Goal: Find specific page/section: Find specific page/section

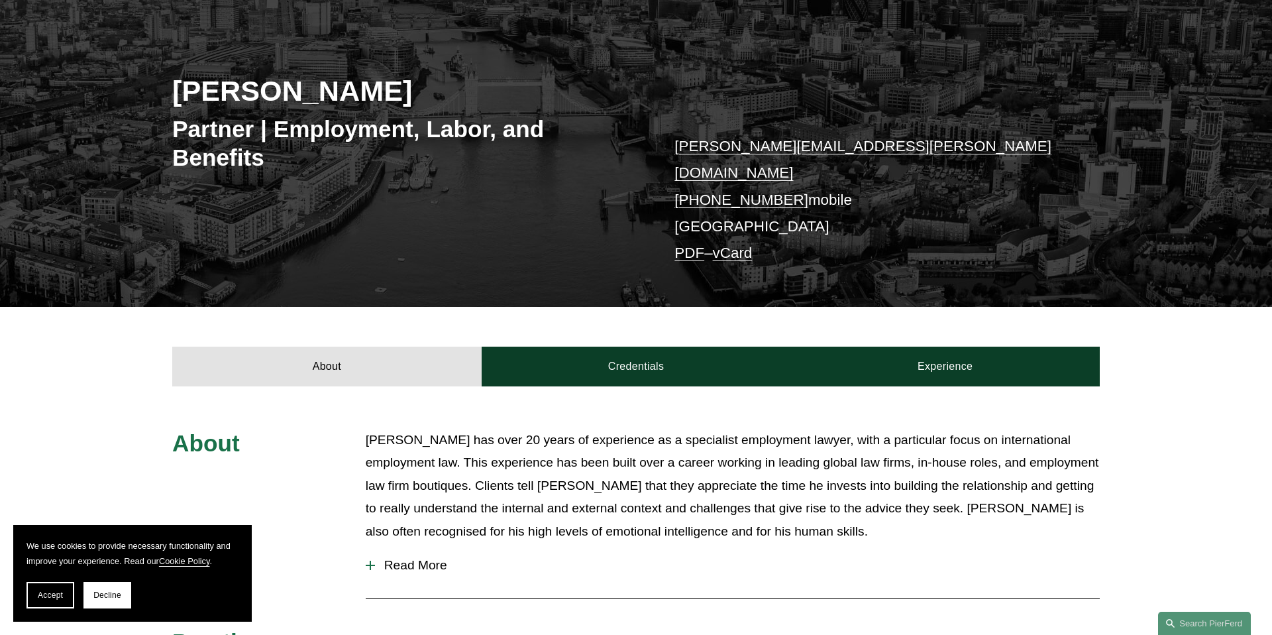
scroll to position [176, 0]
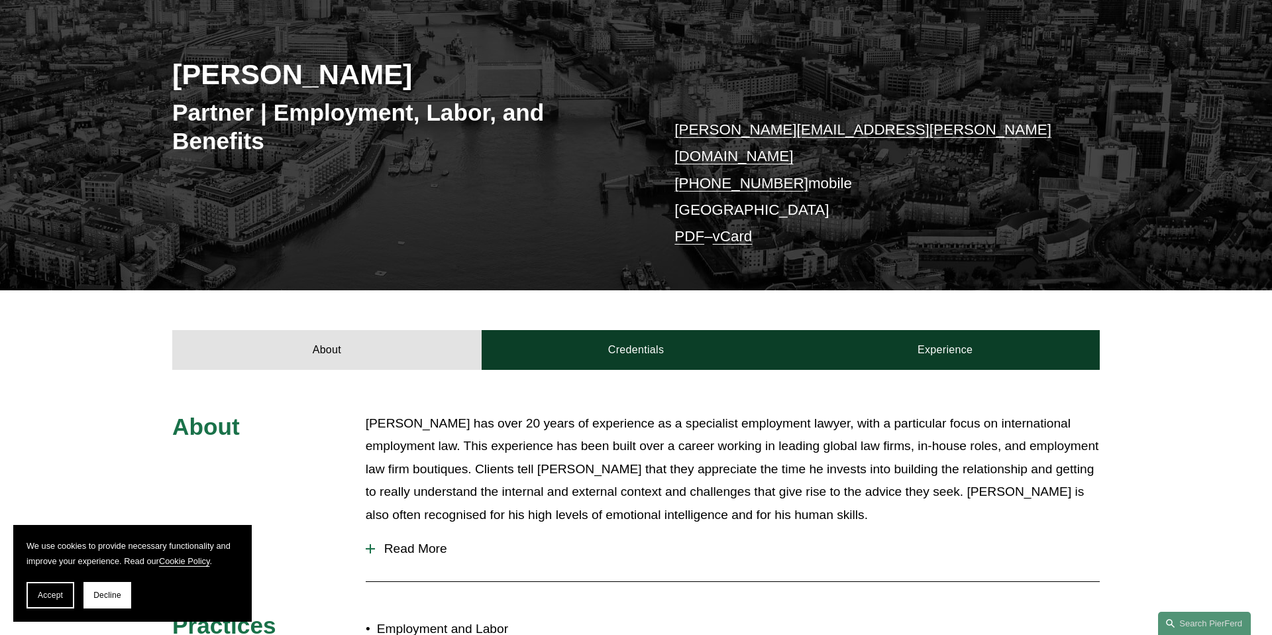
drag, startPoint x: 477, startPoint y: 435, endPoint x: 673, endPoint y: 443, distance: 196.3
click at [673, 443] on p "[PERSON_NAME] has over 20 years of experience as a specialist employment lawyer…" at bounding box center [733, 469] width 734 height 115
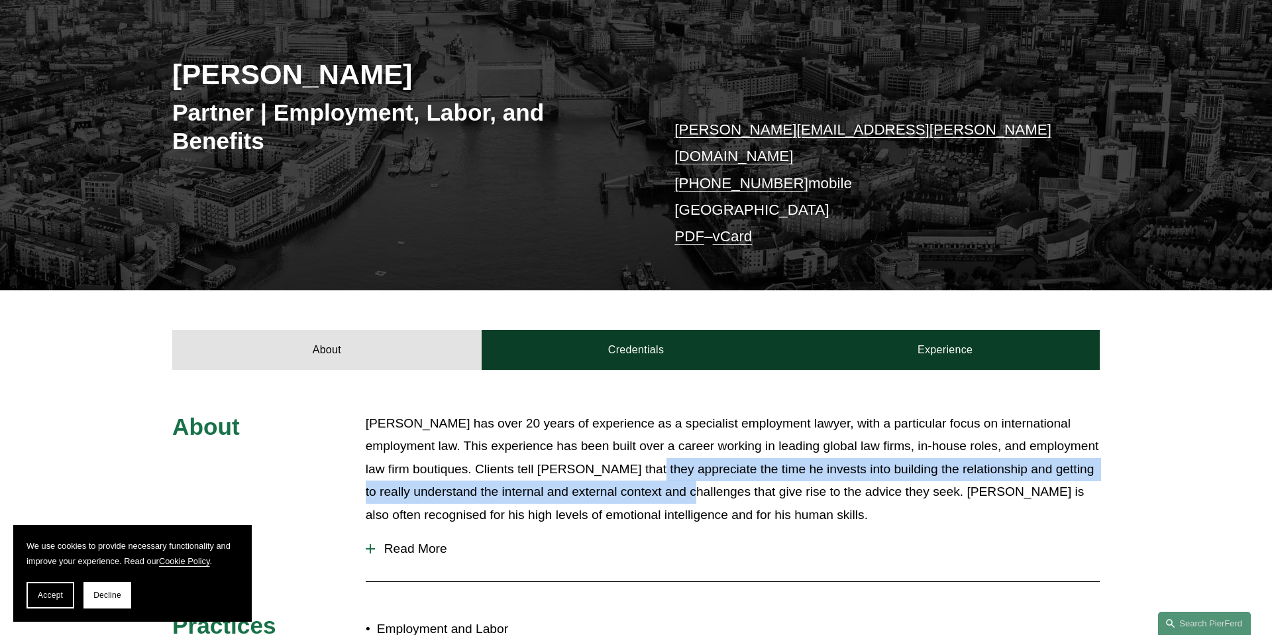
drag, startPoint x: 724, startPoint y: 470, endPoint x: 610, endPoint y: 439, distance: 118.3
click at [615, 441] on p "[PERSON_NAME] has over 20 years of experience as a specialist employment lawyer…" at bounding box center [733, 469] width 734 height 115
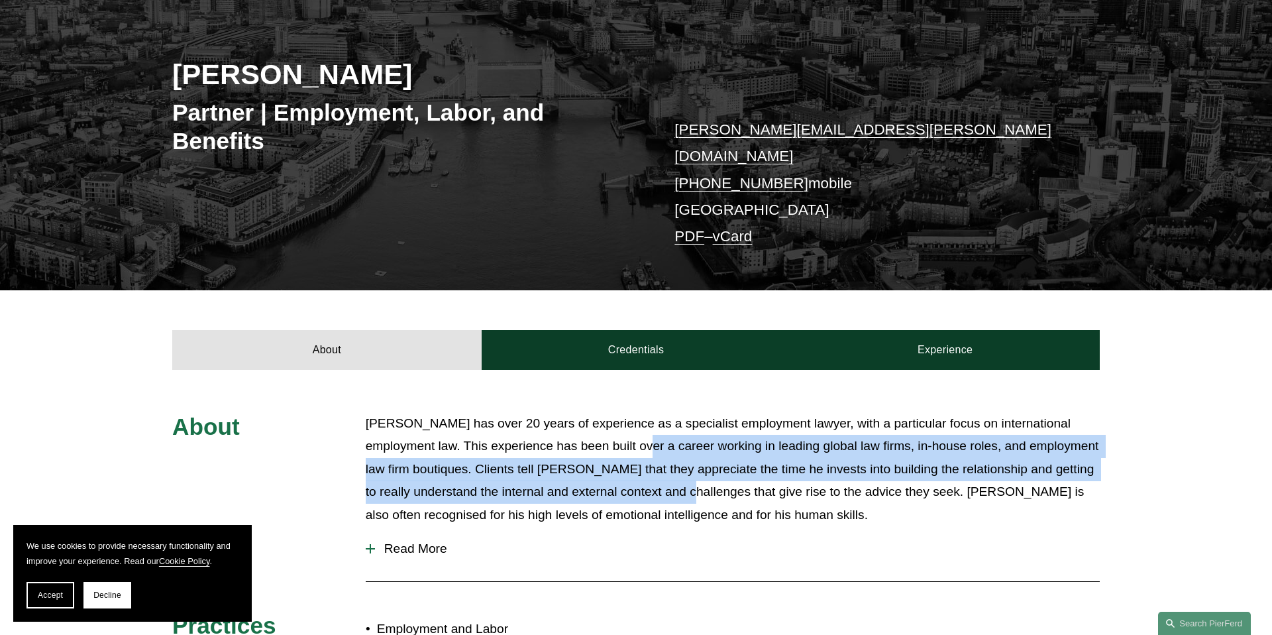
click at [610, 439] on p "[PERSON_NAME] has over 20 years of experience as a specialist employment lawyer…" at bounding box center [733, 469] width 734 height 115
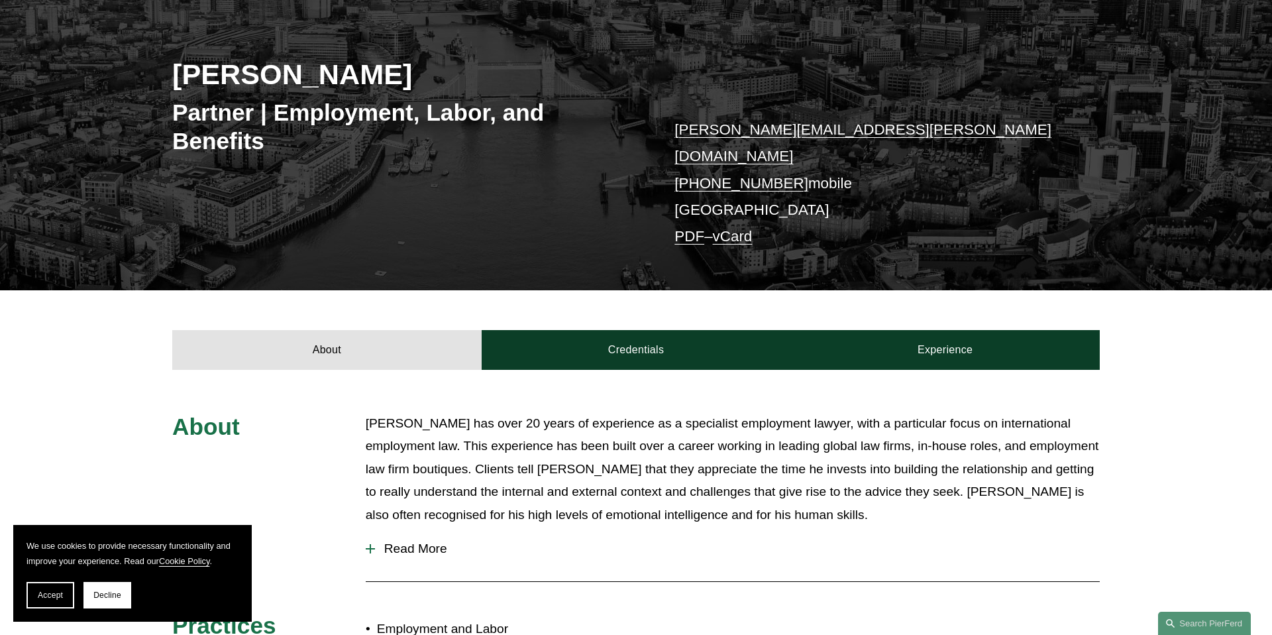
click at [539, 453] on p "[PERSON_NAME] has over 20 years of experience as a specialist employment lawyer…" at bounding box center [733, 469] width 734 height 115
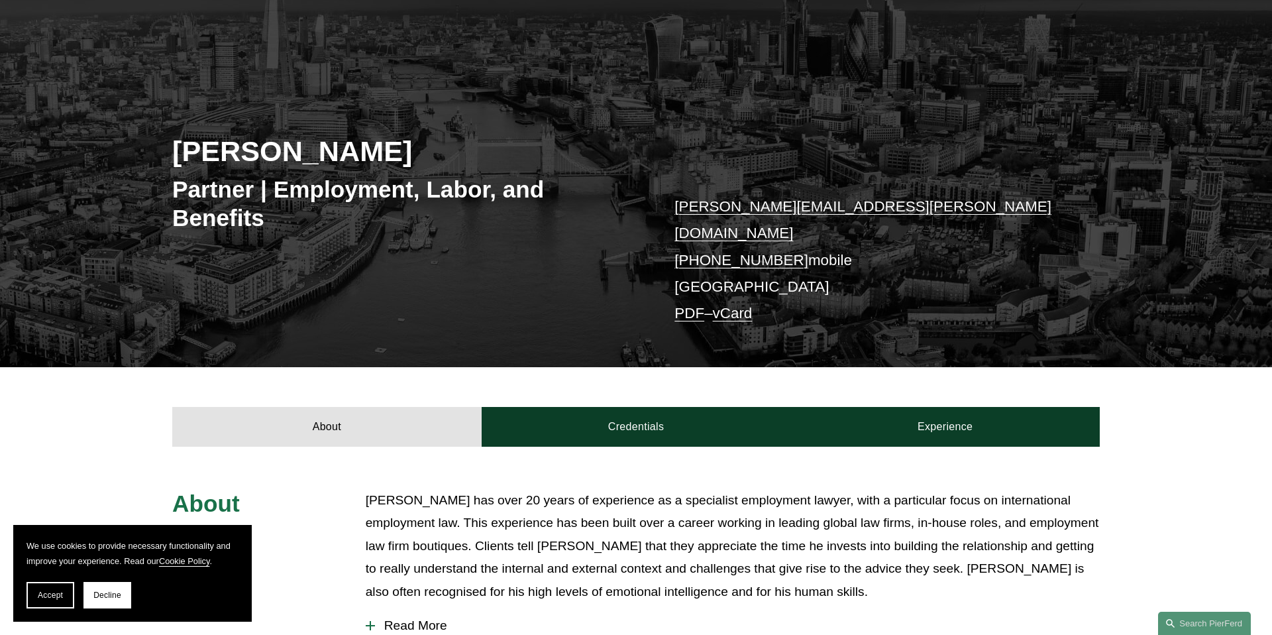
scroll to position [0, 0]
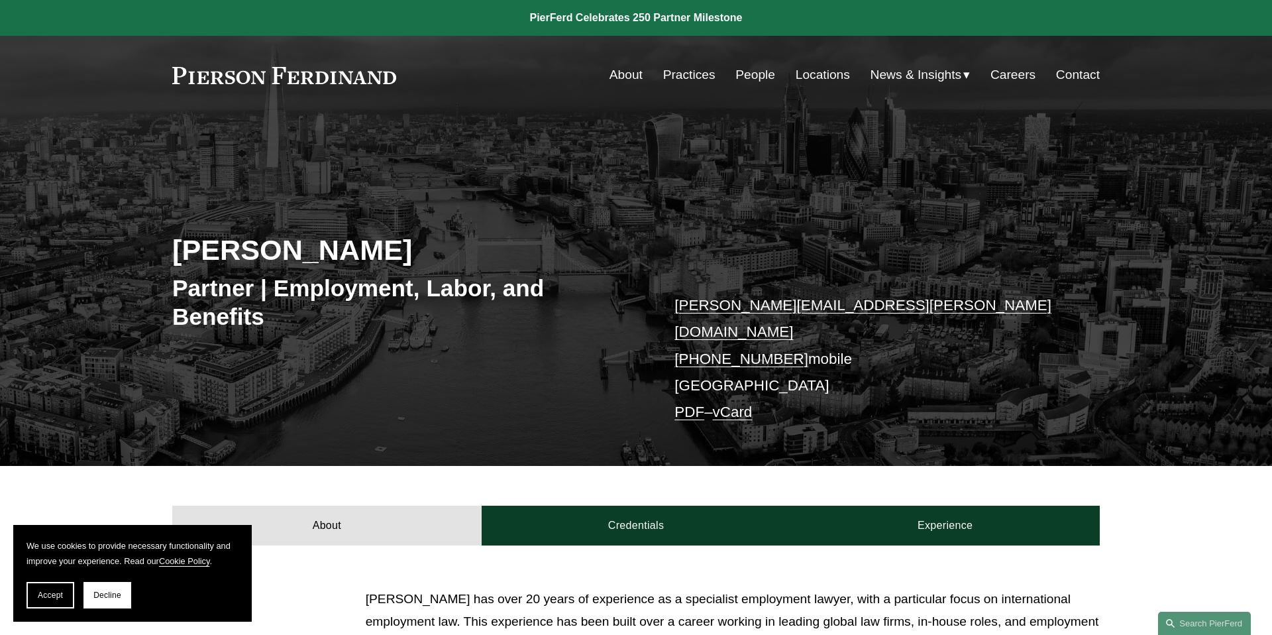
click at [835, 78] on link "Locations" at bounding box center [823, 74] width 54 height 25
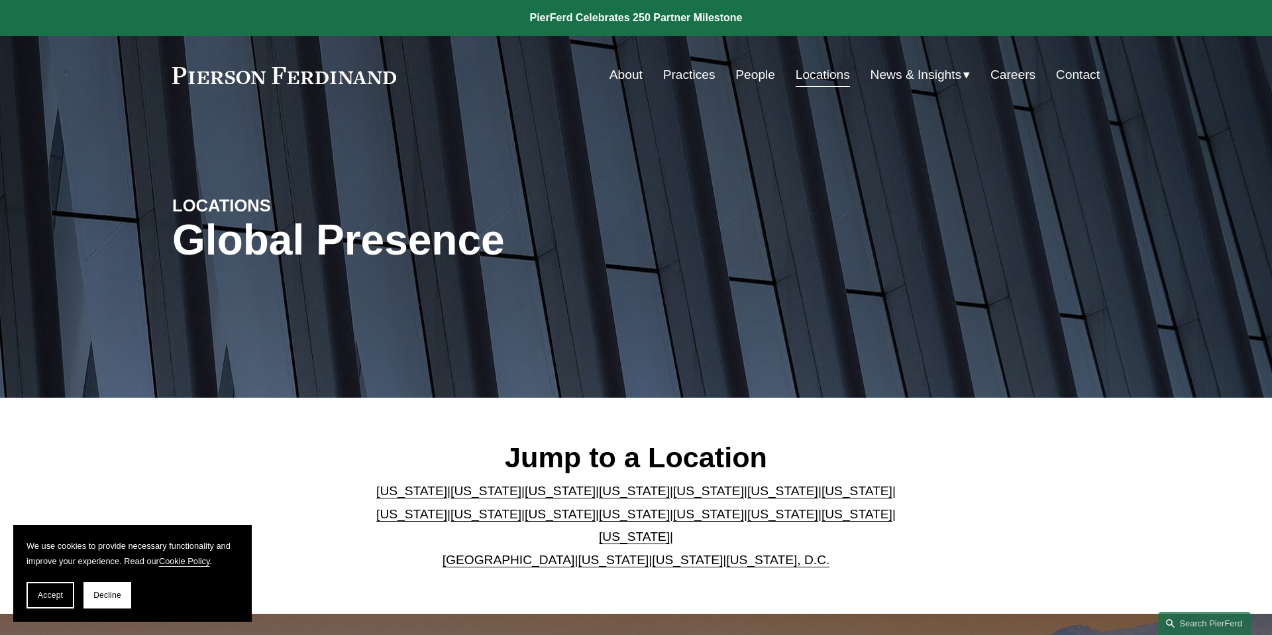
scroll to position [31, 0]
